Goal: Task Accomplishment & Management: Use online tool/utility

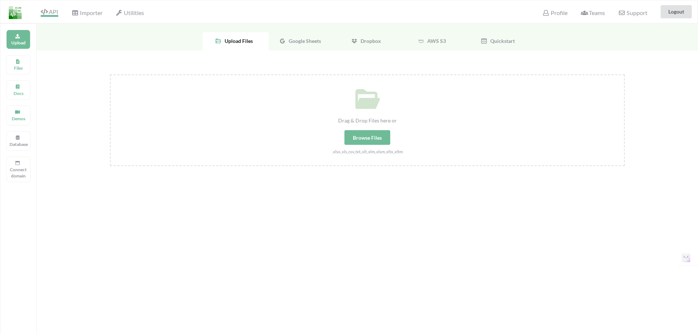
click at [44, 14] on icon at bounding box center [44, 12] width 7 height 6
click at [16, 65] on p "Files" at bounding box center [19, 68] width 18 height 6
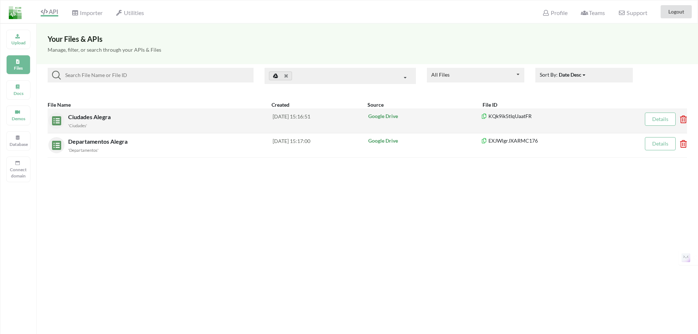
click at [88, 118] on span "Ciudades Alegra" at bounding box center [90, 116] width 44 height 7
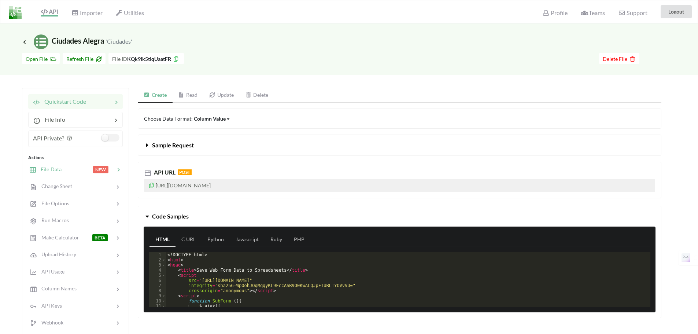
click at [75, 170] on div at bounding box center [77, 169] width 31 height 8
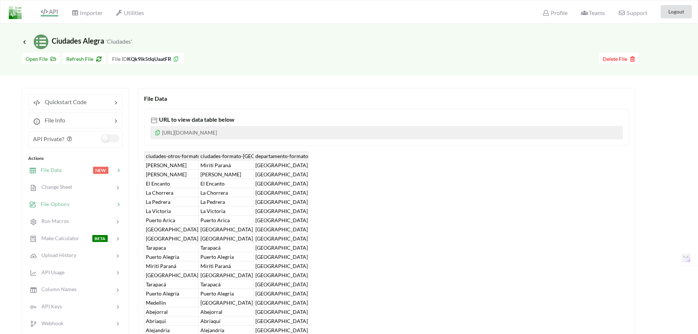
click at [68, 202] on span "File Options" at bounding box center [52, 204] width 33 height 6
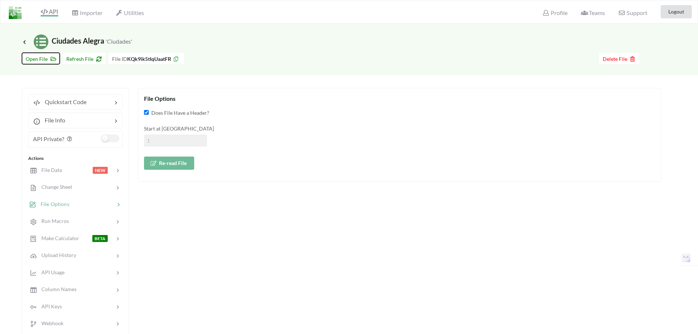
click at [49, 58] on icon at bounding box center [52, 57] width 6 height 5
click at [28, 40] on span "Icon Link" at bounding box center [25, 41] width 7 height 5
click at [25, 43] on icon at bounding box center [24, 42] width 7 height 6
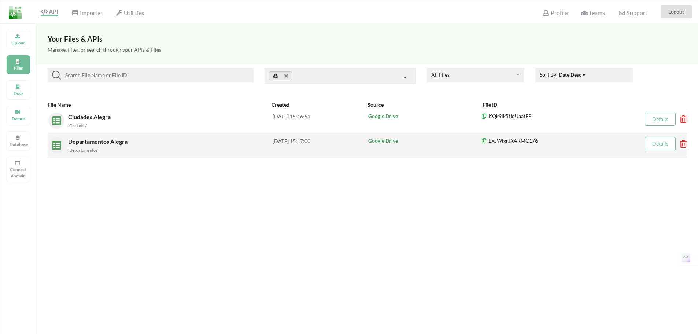
click at [89, 142] on span "Departamentos Alegra" at bounding box center [98, 141] width 61 height 7
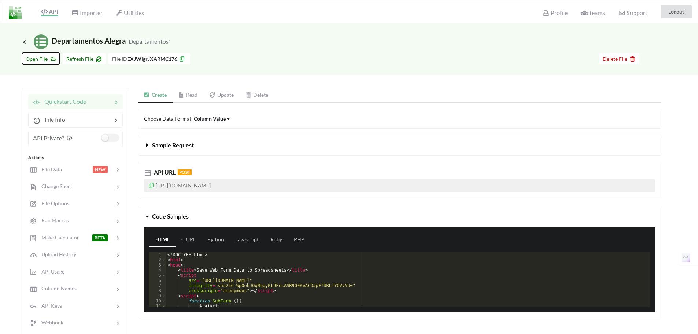
click at [43, 59] on span "Open File" at bounding box center [41, 59] width 30 height 6
click at [213, 118] on div "Column Value" at bounding box center [210, 119] width 32 height 8
click at [220, 154] on div "Column" at bounding box center [216, 156] width 44 height 13
click at [203, 122] on div "Column" at bounding box center [203, 119] width 18 height 8
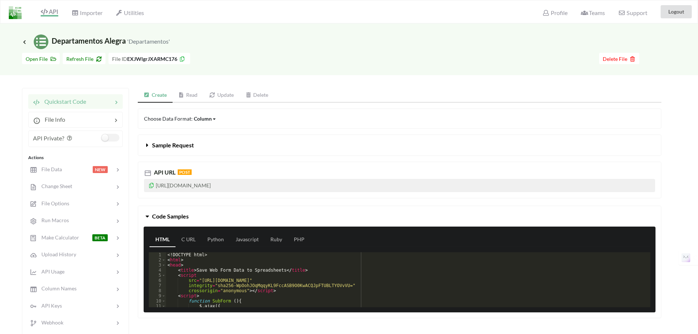
click at [203, 122] on div "Column" at bounding box center [203, 119] width 18 height 8
click at [216, 140] on div "Row" at bounding box center [216, 143] width 44 height 13
click at [190, 144] on span "Sample Request" at bounding box center [173, 144] width 42 height 7
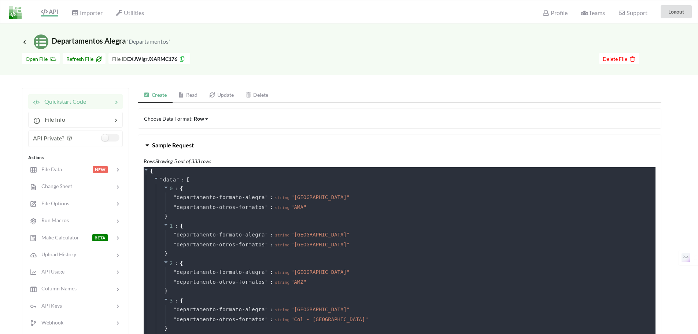
click at [195, 157] on div "Row: Showing 5 out of 333 rows { " data " : [ 0 : { " departamento-formato-aleg…" at bounding box center [400, 271] width 512 height 232
click at [168, 140] on button "Sample Request" at bounding box center [399, 145] width 523 height 21
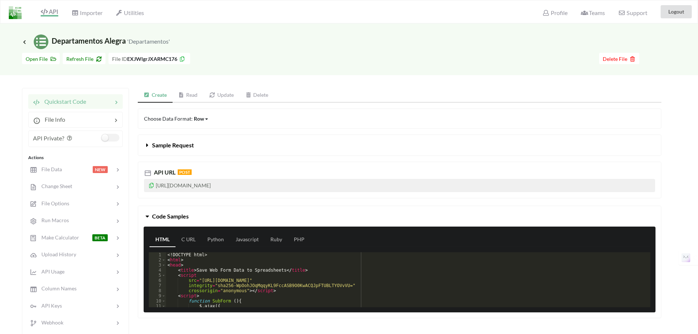
click at [312, 190] on p "[URL][DOMAIN_NAME]" at bounding box center [399, 185] width 511 height 13
click at [309, 184] on p "[URL][DOMAIN_NAME]" at bounding box center [399, 185] width 511 height 13
drag, startPoint x: 298, startPoint y: 184, endPoint x: 285, endPoint y: 182, distance: 13.3
click at [298, 184] on p "[URL][DOMAIN_NAME]" at bounding box center [399, 185] width 511 height 13
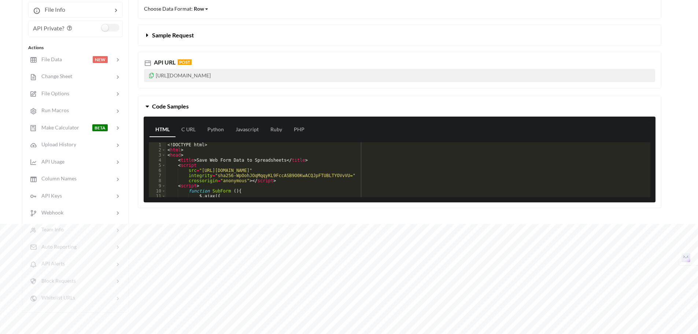
scroll to position [73, 0]
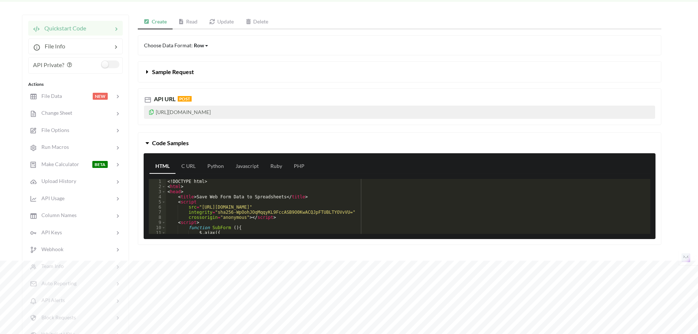
click at [225, 22] on link "Update" at bounding box center [221, 22] width 36 height 15
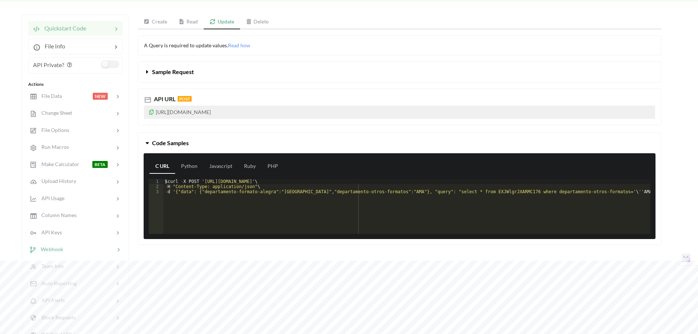
scroll to position [183, 0]
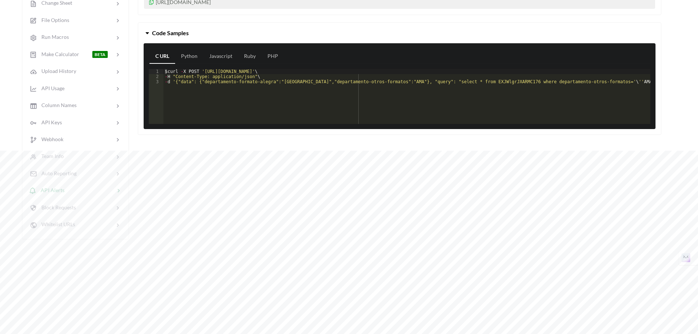
click at [67, 187] on div at bounding box center [90, 190] width 50 height 8
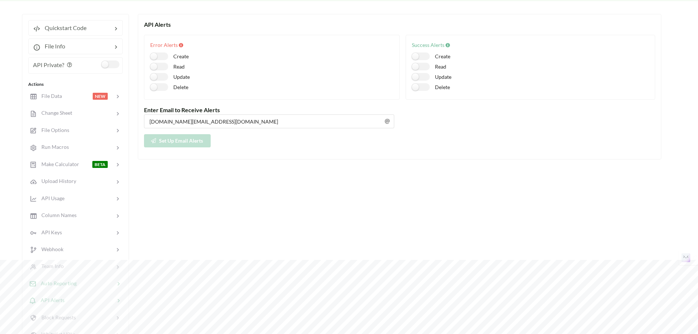
scroll to position [111, 0]
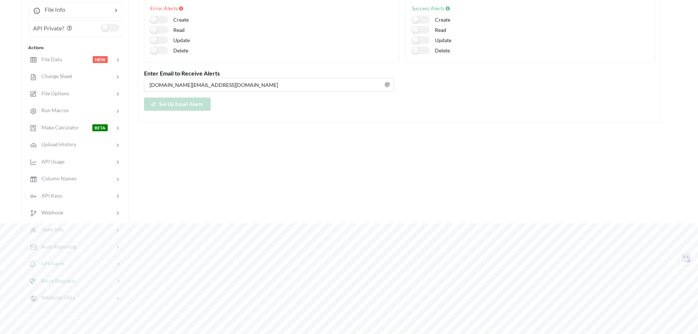
click at [84, 285] on div "Block Requests" at bounding box center [75, 280] width 96 height 17
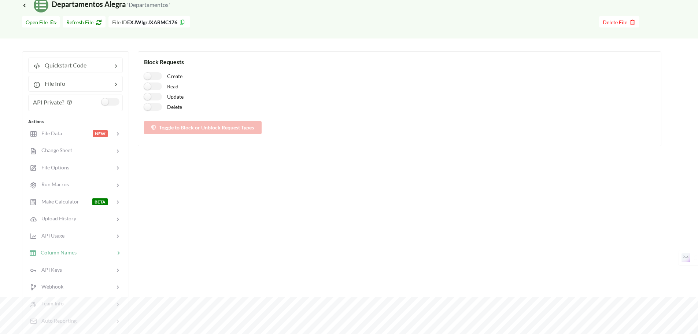
scroll to position [73, 0]
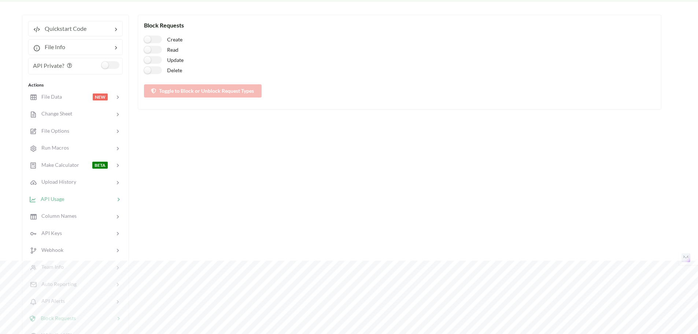
click at [71, 203] on div at bounding box center [89, 199] width 51 height 8
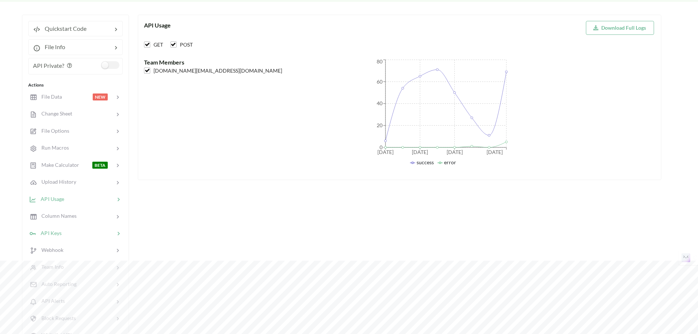
click at [82, 235] on div at bounding box center [88, 233] width 53 height 8
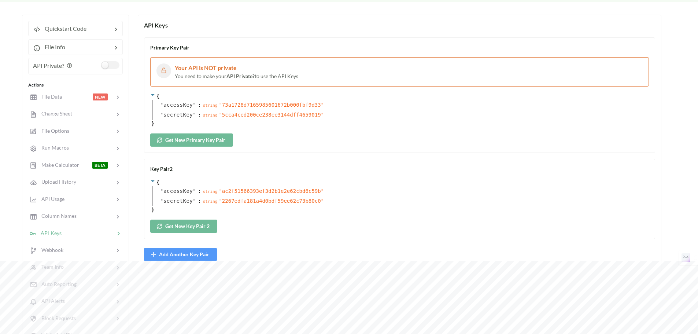
click at [92, 241] on div "API Keys" at bounding box center [75, 232] width 96 height 17
click at [62, 251] on span "Webhook" at bounding box center [49, 250] width 27 height 6
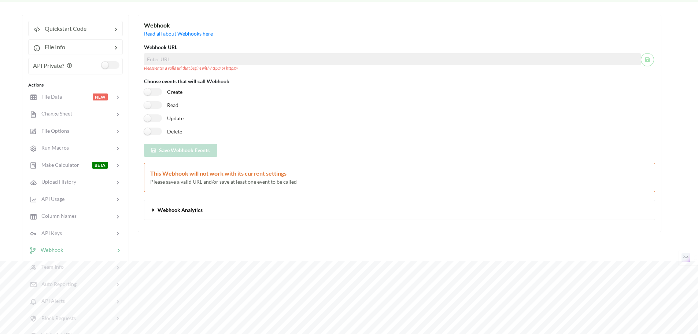
scroll to position [147, 0]
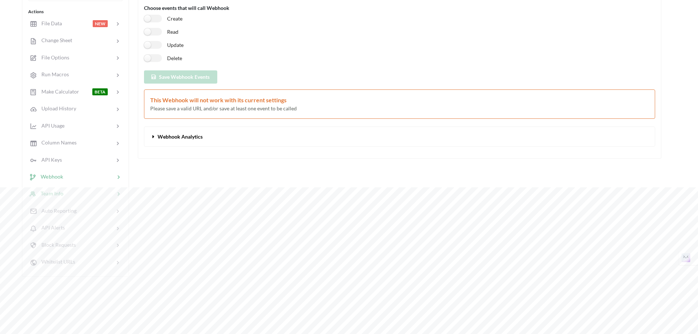
click at [75, 189] on div at bounding box center [88, 193] width 51 height 8
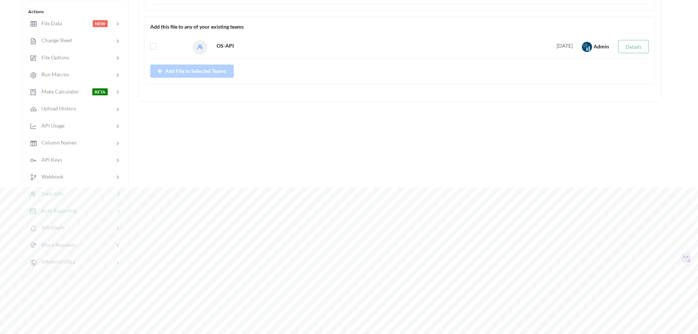
click at [78, 213] on div at bounding box center [96, 211] width 38 height 8
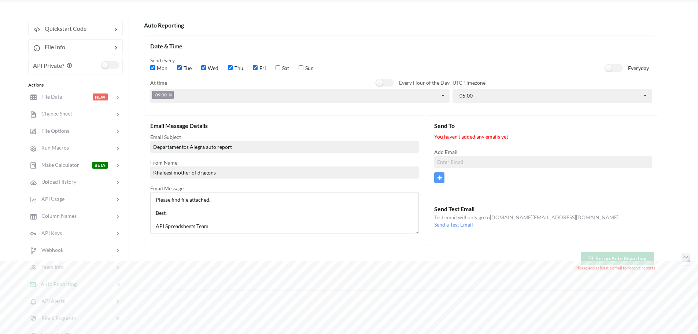
scroll to position [183, 0]
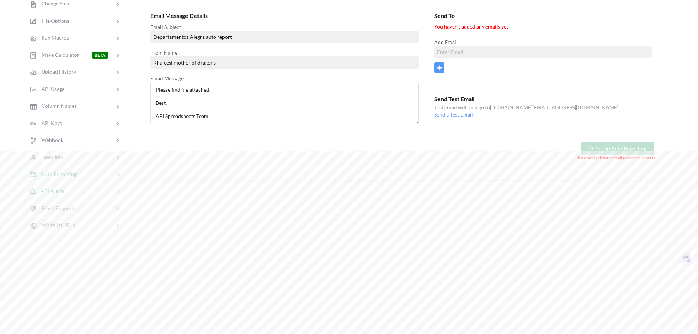
click at [71, 194] on div at bounding box center [90, 191] width 50 height 8
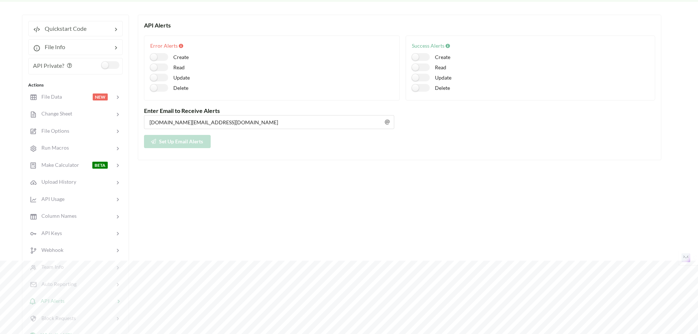
scroll to position [110, 0]
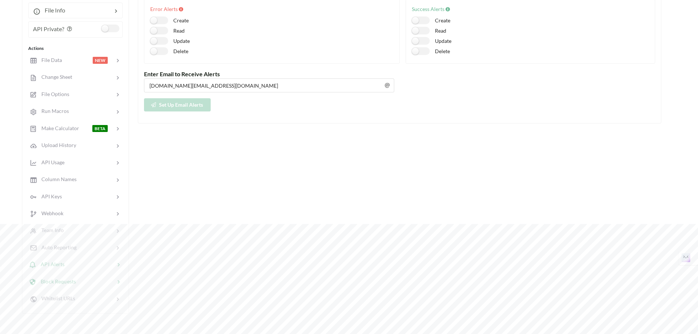
click at [86, 283] on div at bounding box center [95, 281] width 39 height 8
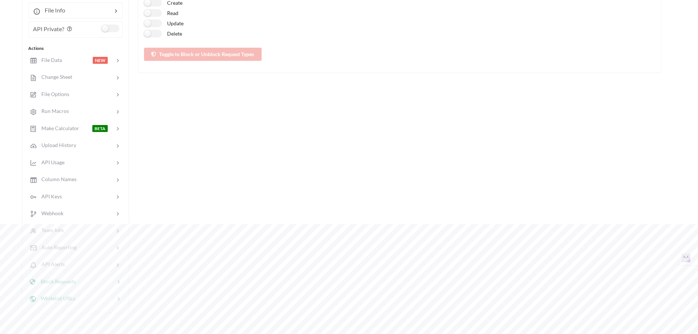
click at [88, 303] on div "Whitelist URLs" at bounding box center [75, 298] width 96 height 17
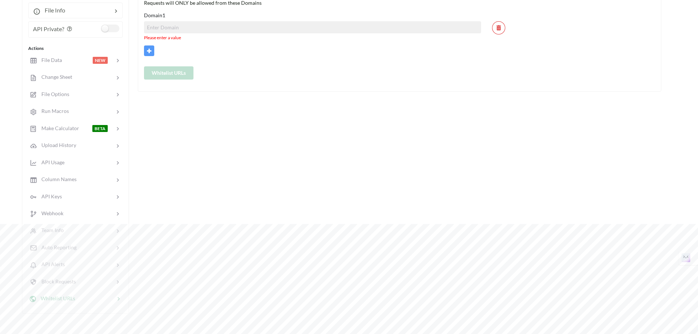
scroll to position [37, 0]
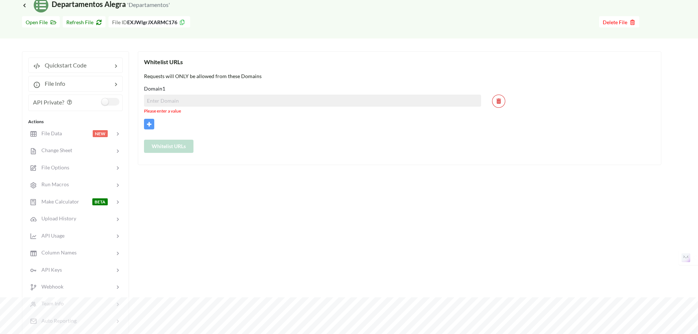
click at [218, 99] on input at bounding box center [312, 101] width 337 height 12
click at [281, 211] on div "Whitelist URLs Requests will ONLY be allowed from these Domains Domain 1 Please…" at bounding box center [400, 218] width 524 height 335
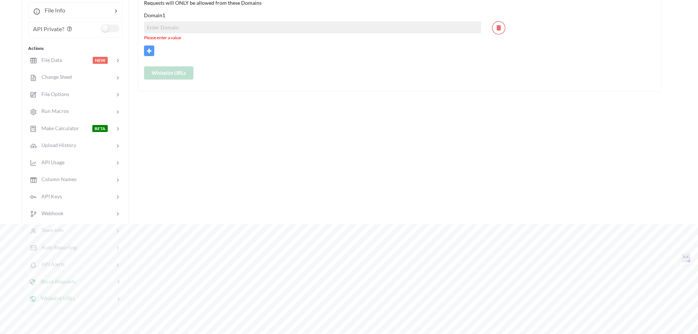
click at [72, 280] on span "Block Requests" at bounding box center [56, 281] width 40 height 6
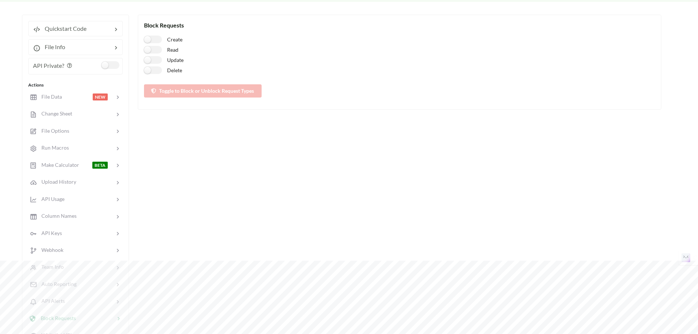
scroll to position [37, 0]
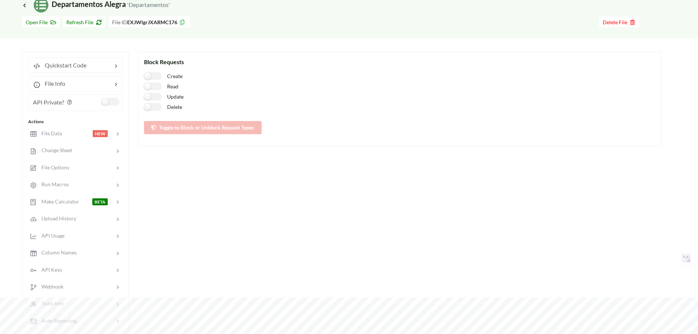
click at [189, 127] on div "Create Read Update Delete Toggle to Block or Unblock Request Types" at bounding box center [399, 103] width 511 height 62
click at [159, 108] on label "Delete" at bounding box center [163, 107] width 38 height 8
click at [155, 107] on label "Delete" at bounding box center [163, 107] width 38 height 8
checkbox input "false"
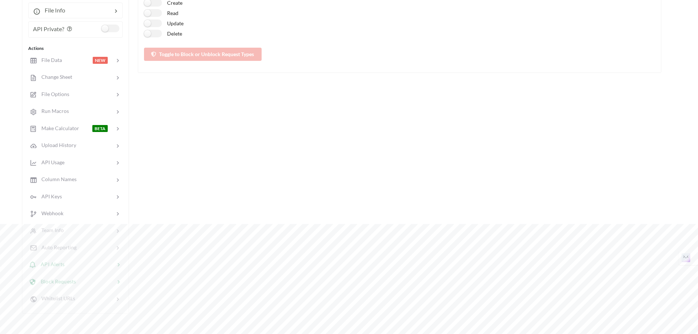
click at [70, 261] on div at bounding box center [90, 264] width 50 height 8
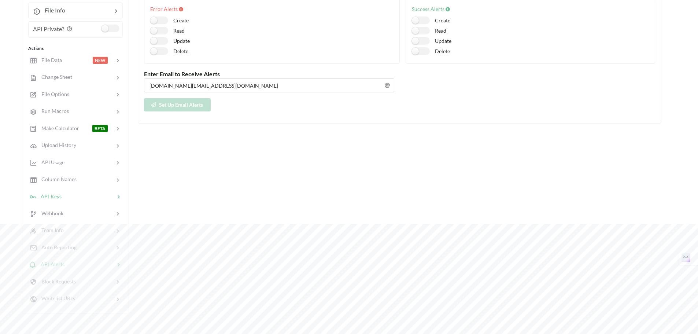
scroll to position [73, 0]
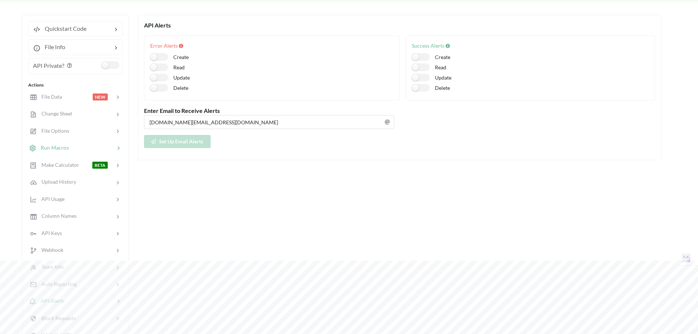
click at [81, 149] on div at bounding box center [92, 148] width 46 height 8
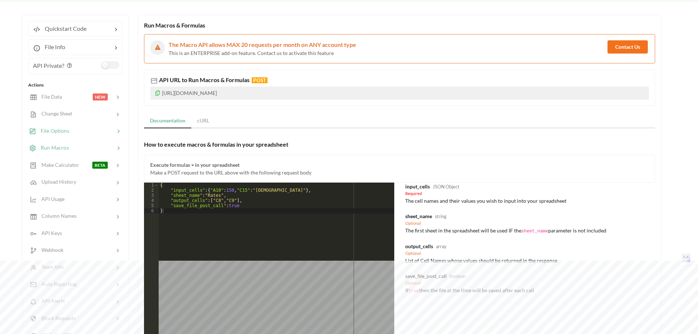
click at [83, 127] on div at bounding box center [91, 131] width 45 height 8
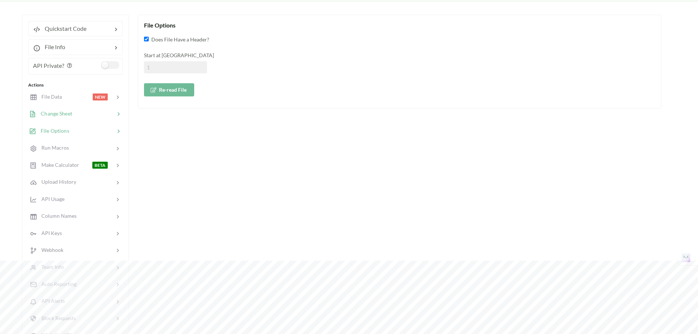
click at [90, 111] on div at bounding box center [93, 114] width 43 height 8
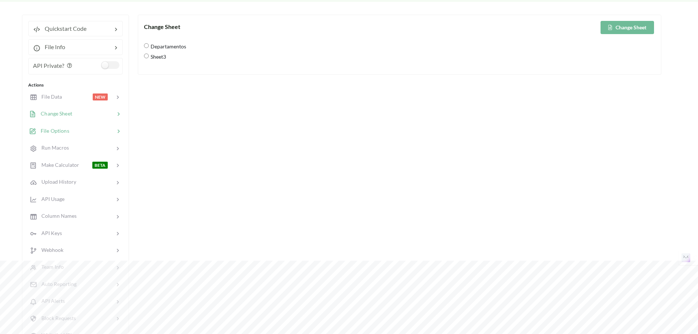
scroll to position [0, 0]
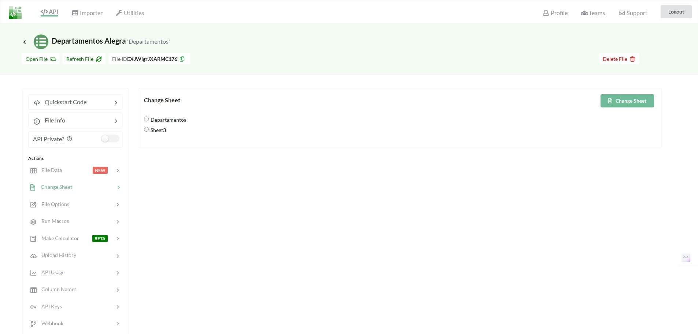
click at [391, 220] on div "Change Sheet Change Sheet Departamentos Sheet3" at bounding box center [400, 255] width 524 height 335
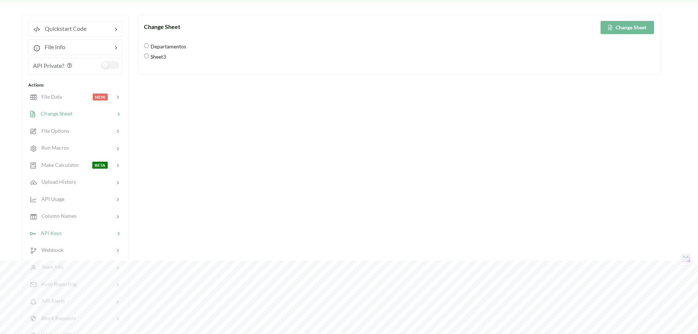
click at [78, 235] on div at bounding box center [88, 233] width 53 height 8
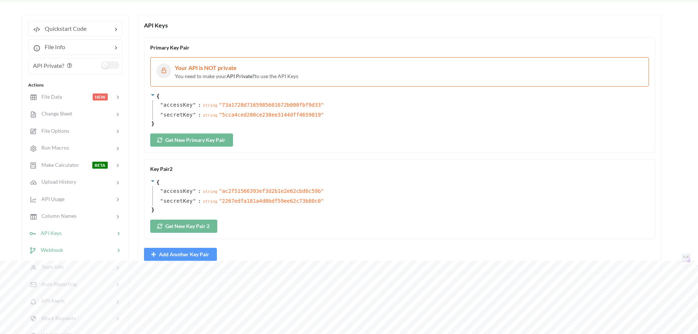
click at [77, 242] on div "Webhook" at bounding box center [75, 250] width 96 height 17
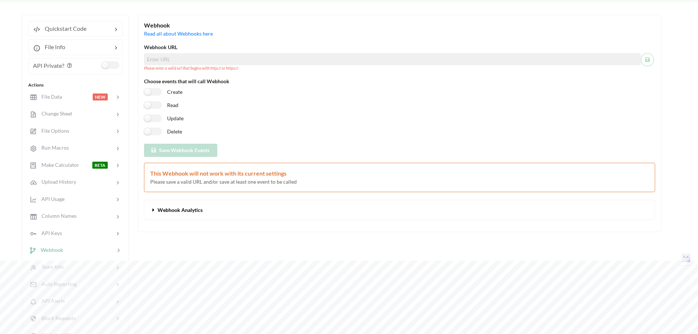
click at [85, 256] on div "Webhook" at bounding box center [75, 250] width 96 height 17
click at [88, 274] on div "Team Info" at bounding box center [75, 266] width 96 height 17
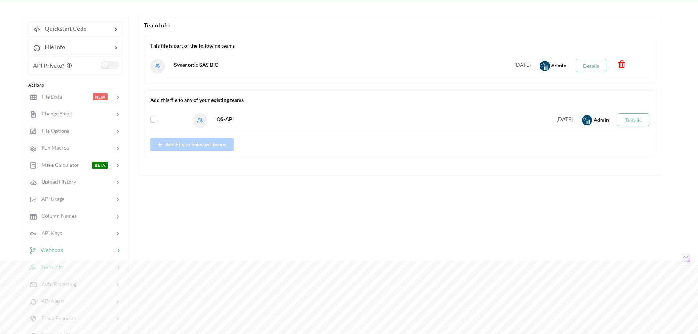
scroll to position [110, 0]
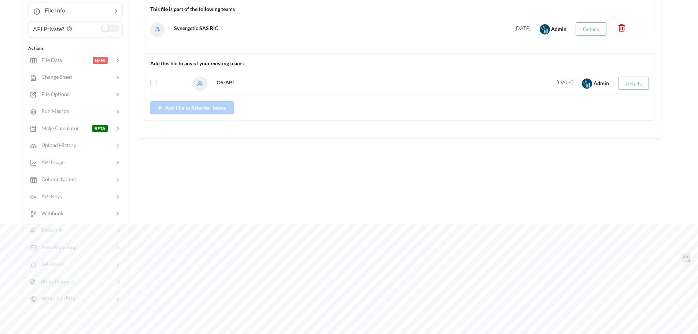
click at [76, 275] on div "Block Requests" at bounding box center [75, 281] width 96 height 17
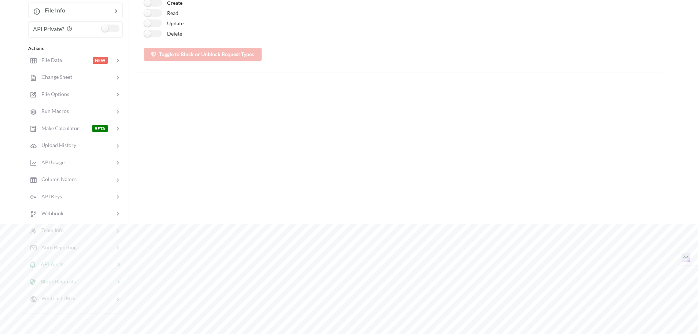
click at [78, 266] on div at bounding box center [90, 264] width 50 height 8
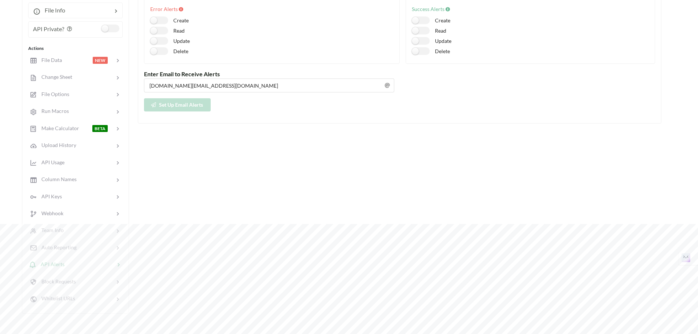
drag, startPoint x: 259, startPoint y: 103, endPoint x: 260, endPoint y: 109, distance: 6.3
click at [260, 103] on div "Set Up Email Alerts" at bounding box center [399, 104] width 511 height 13
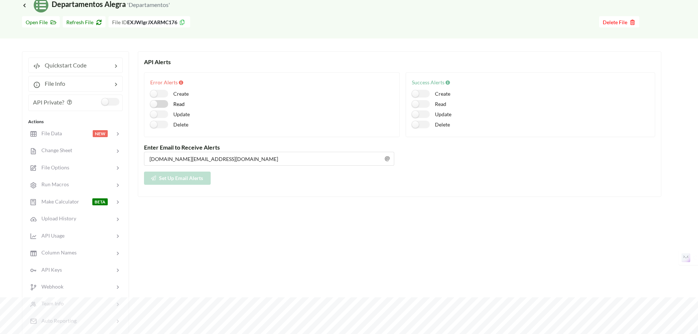
click at [158, 100] on label "Read" at bounding box center [167, 104] width 34 height 8
checkbox input "true"
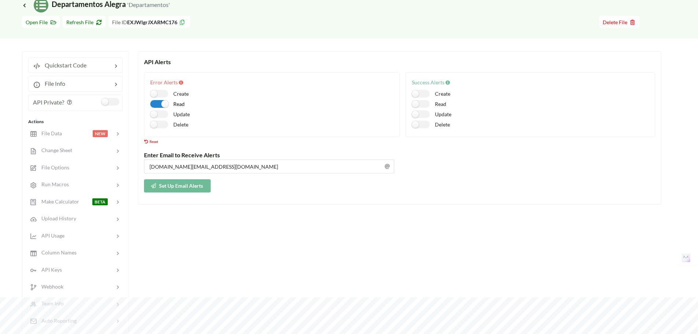
click at [207, 189] on button "Set Up Email Alerts" at bounding box center [177, 185] width 67 height 13
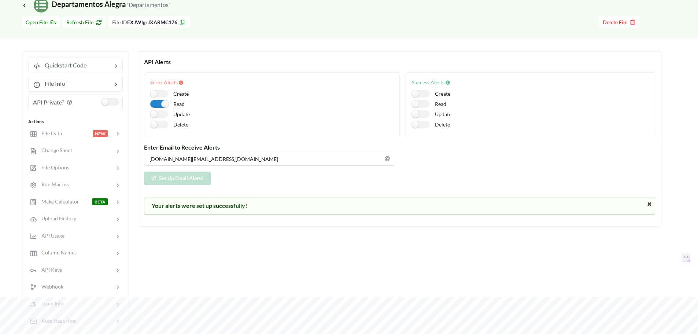
scroll to position [147, 0]
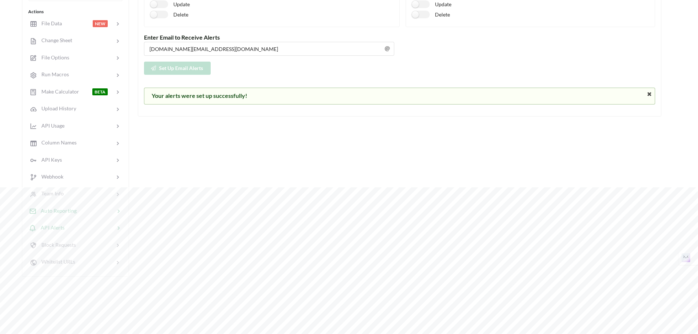
click at [85, 218] on div "Auto Reporting" at bounding box center [75, 210] width 96 height 17
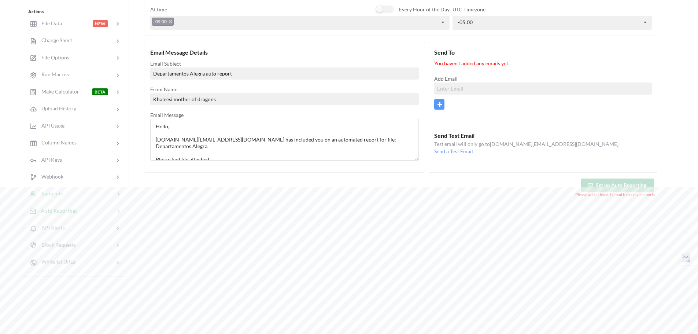
click at [85, 196] on div at bounding box center [88, 193] width 51 height 8
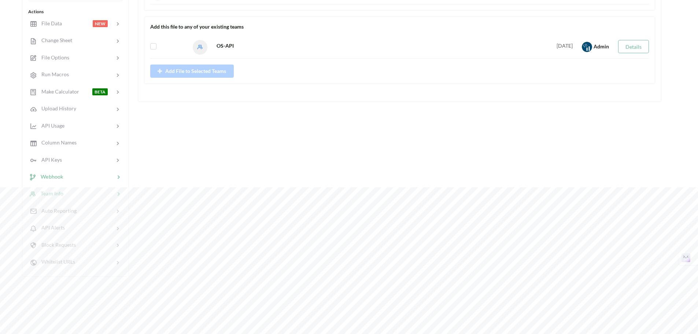
click at [85, 183] on div "Webhook" at bounding box center [75, 176] width 96 height 17
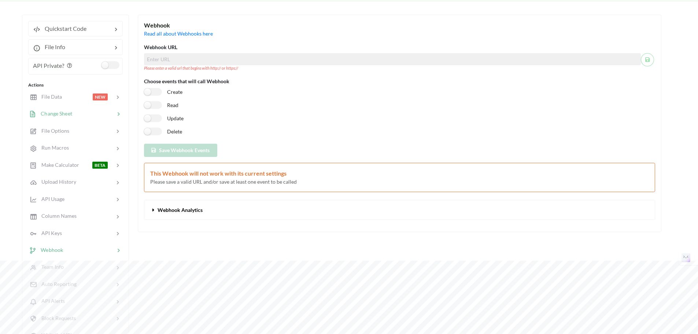
scroll to position [0, 0]
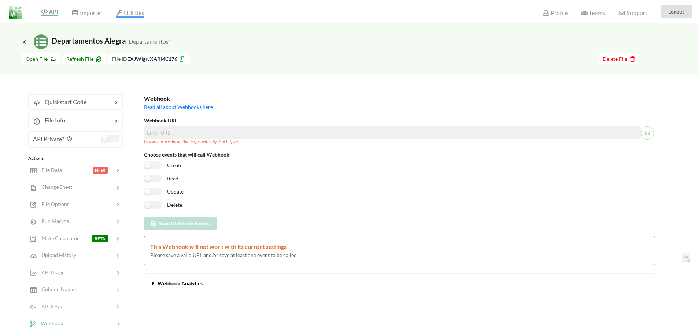
click at [126, 13] on span "Utilities" at bounding box center [130, 13] width 28 height 9
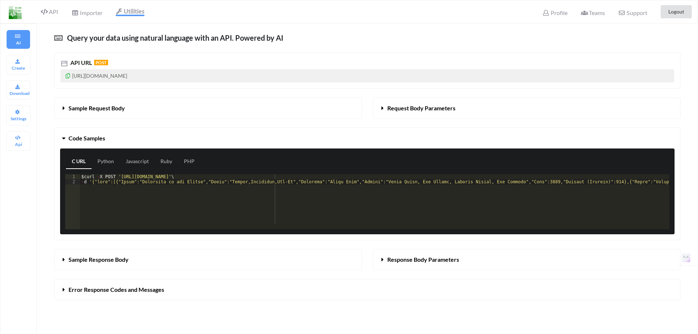
click at [118, 263] on span "Sample Response Body" at bounding box center [99, 259] width 60 height 7
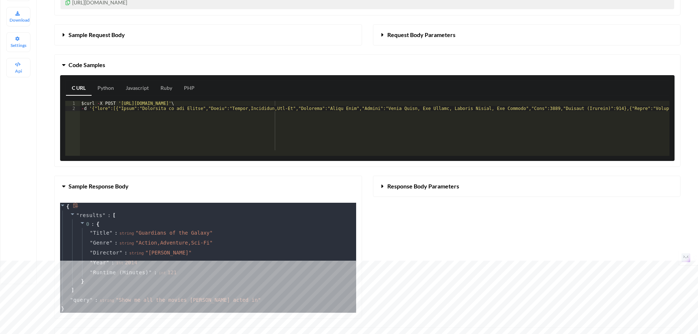
scroll to position [37, 0]
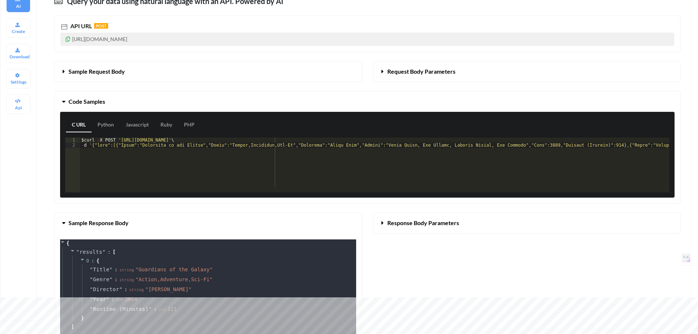
drag, startPoint x: 114, startPoint y: 224, endPoint x: 114, endPoint y: 177, distance: 46.2
click at [114, 224] on span "Sample Response Body" at bounding box center [99, 222] width 60 height 7
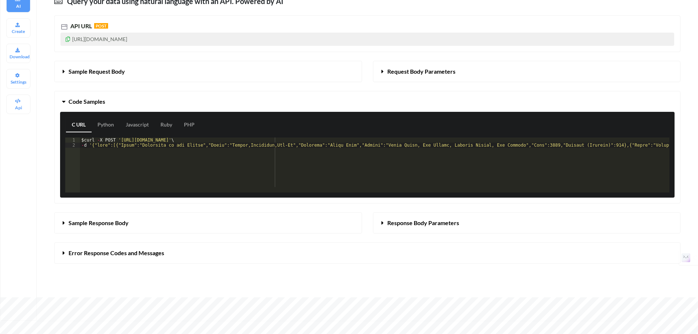
scroll to position [0, 0]
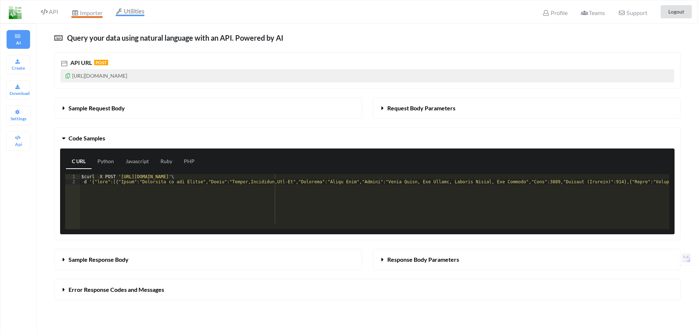
click at [89, 9] on span "Importer" at bounding box center [86, 13] width 31 height 9
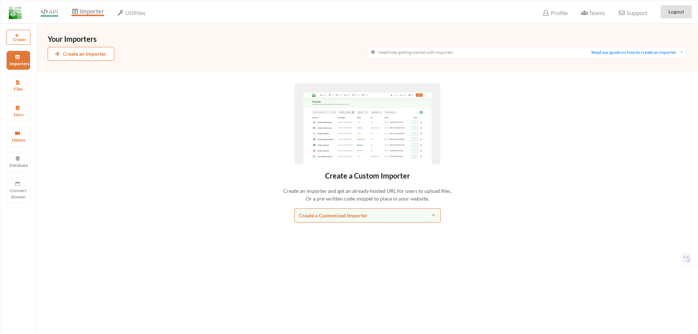
click at [47, 11] on icon at bounding box center [44, 12] width 7 height 6
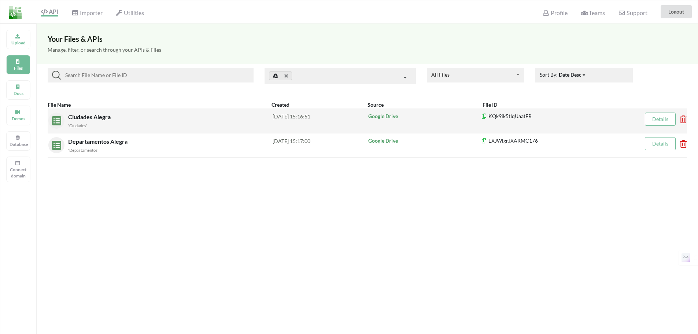
click at [402, 127] on div "Google Drive" at bounding box center [425, 121] width 114 height 16
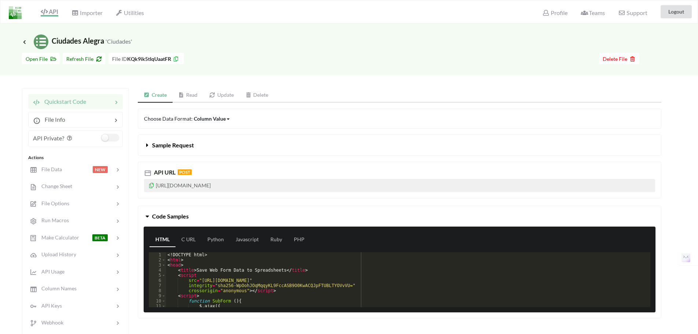
click at [310, 184] on p "[URL][DOMAIN_NAME]" at bounding box center [399, 185] width 511 height 13
drag, startPoint x: 304, startPoint y: 185, endPoint x: 152, endPoint y: 188, distance: 151.4
click at [152, 188] on p "[URL][DOMAIN_NAME]" at bounding box center [399, 185] width 511 height 13
copy p "[URL][DOMAIN_NAME]"
